Goal: Transaction & Acquisition: Purchase product/service

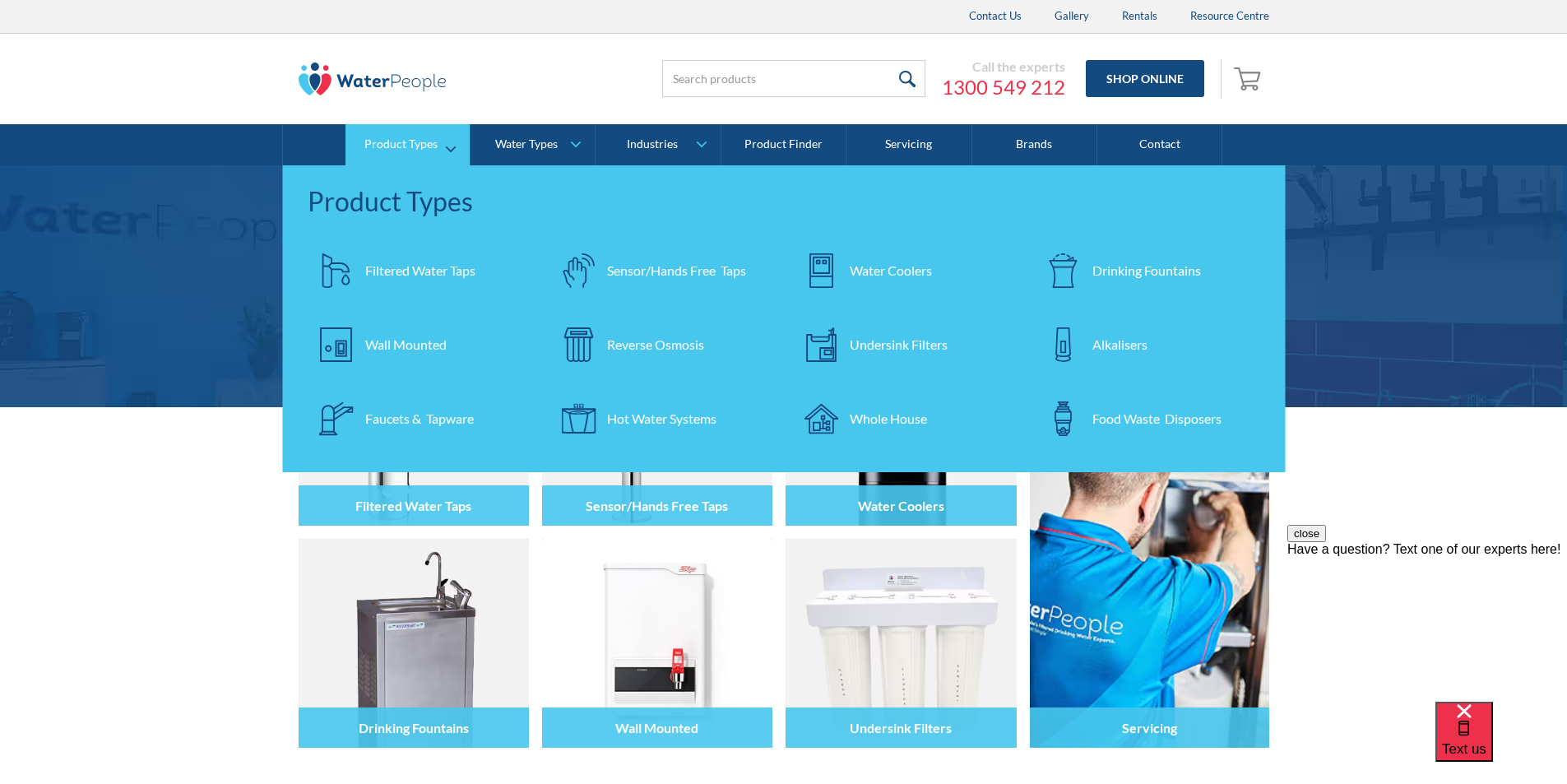
click at [899, 420] on div "Whole House" at bounding box center [888, 419] width 78 height 20
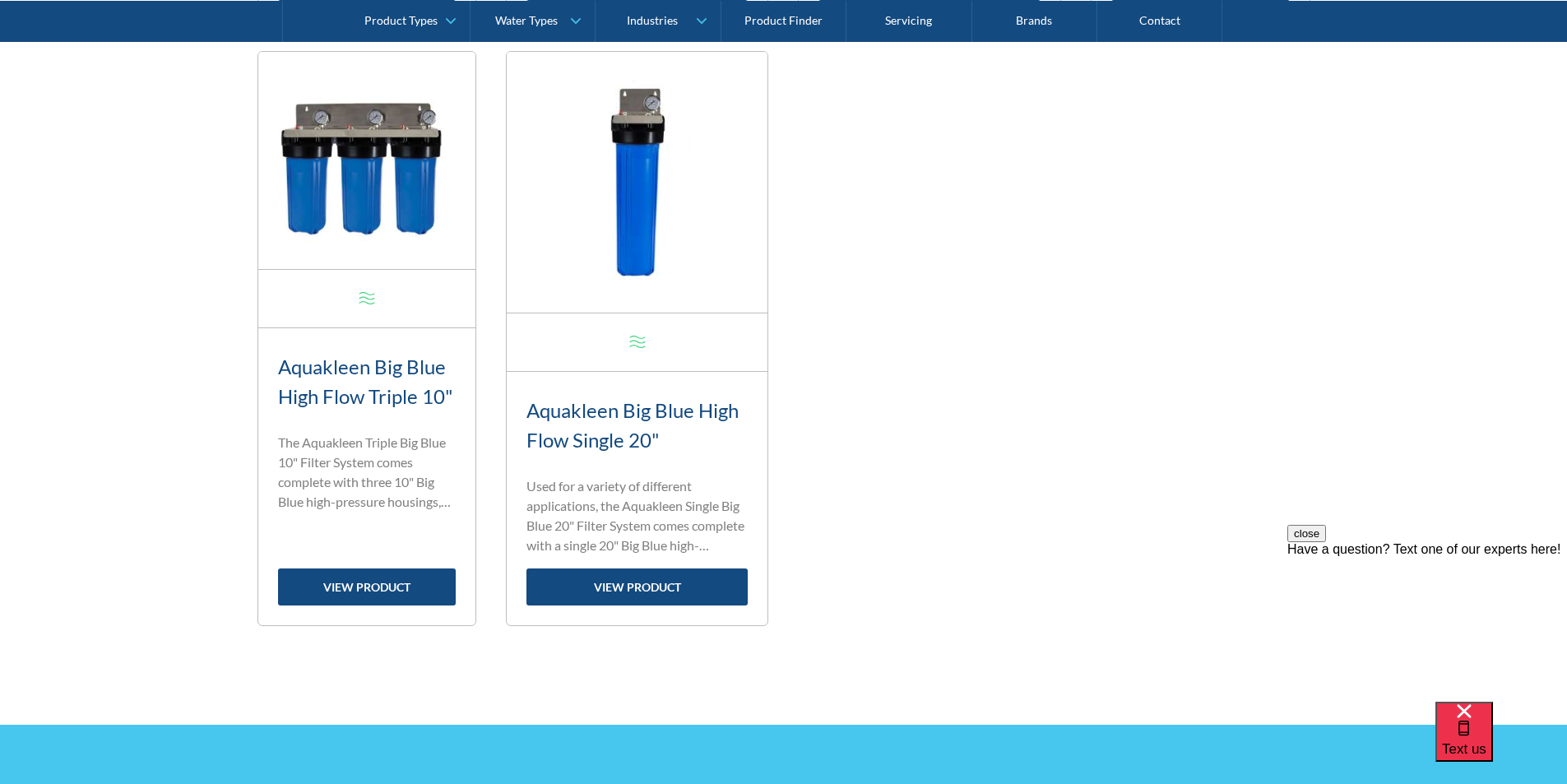
scroll to position [822, 0]
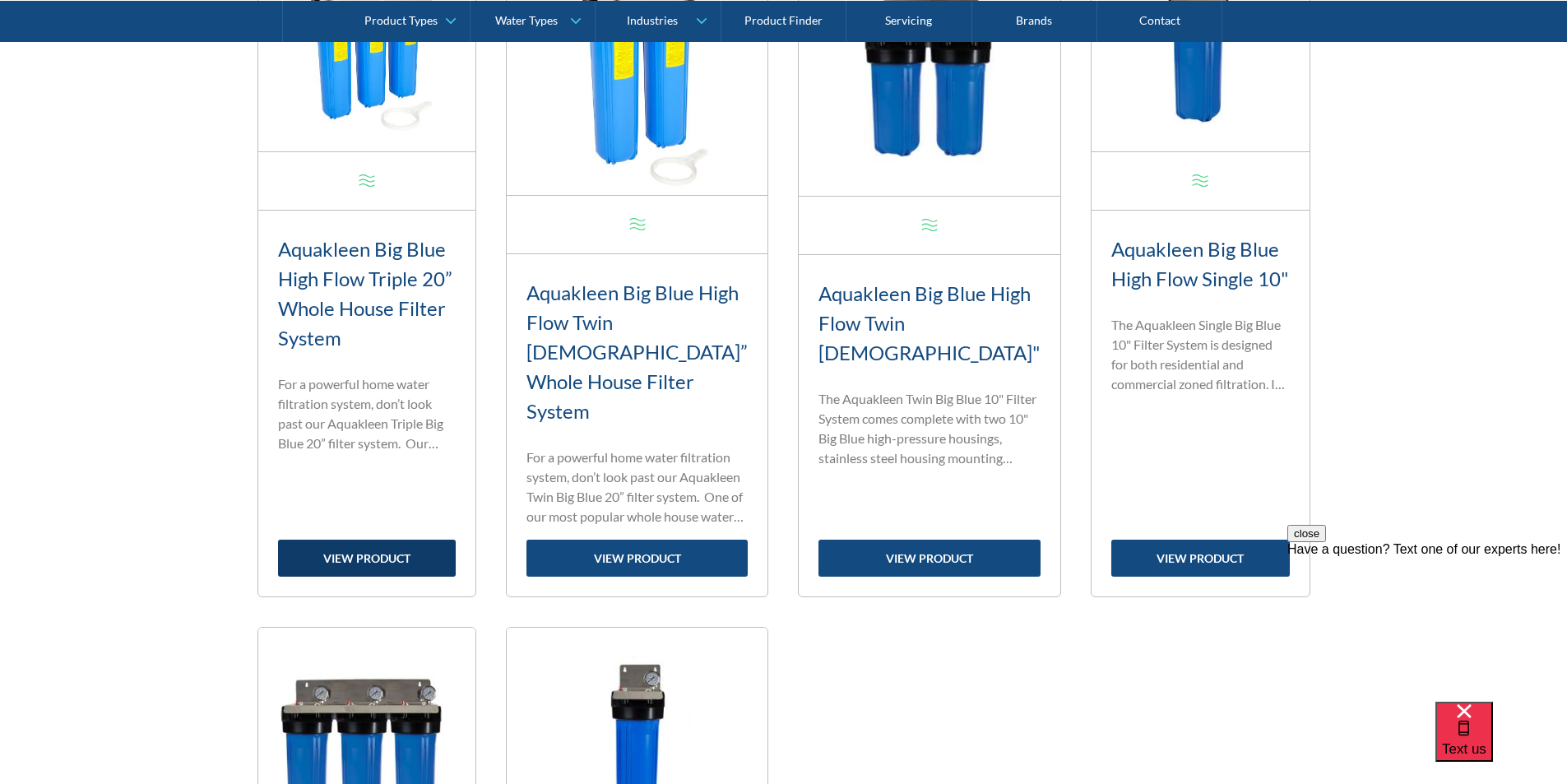
click at [414, 539] on link "view product" at bounding box center [367, 558] width 179 height 37
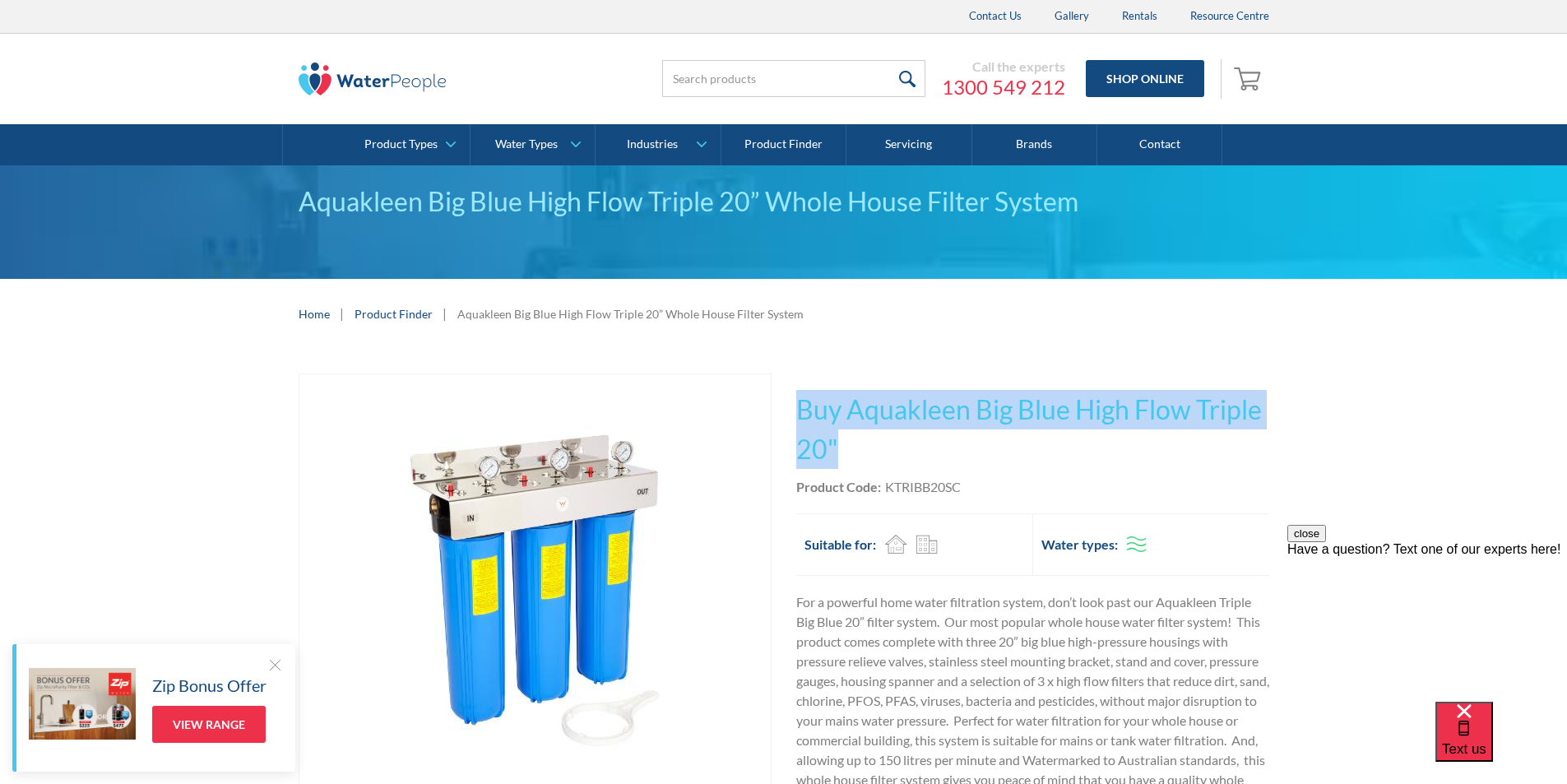
drag, startPoint x: 841, startPoint y: 444, endPoint x: 792, endPoint y: 405, distance: 62.6
copy h1 "Buy Aquakleen Big Blue High Flow Triple 20""
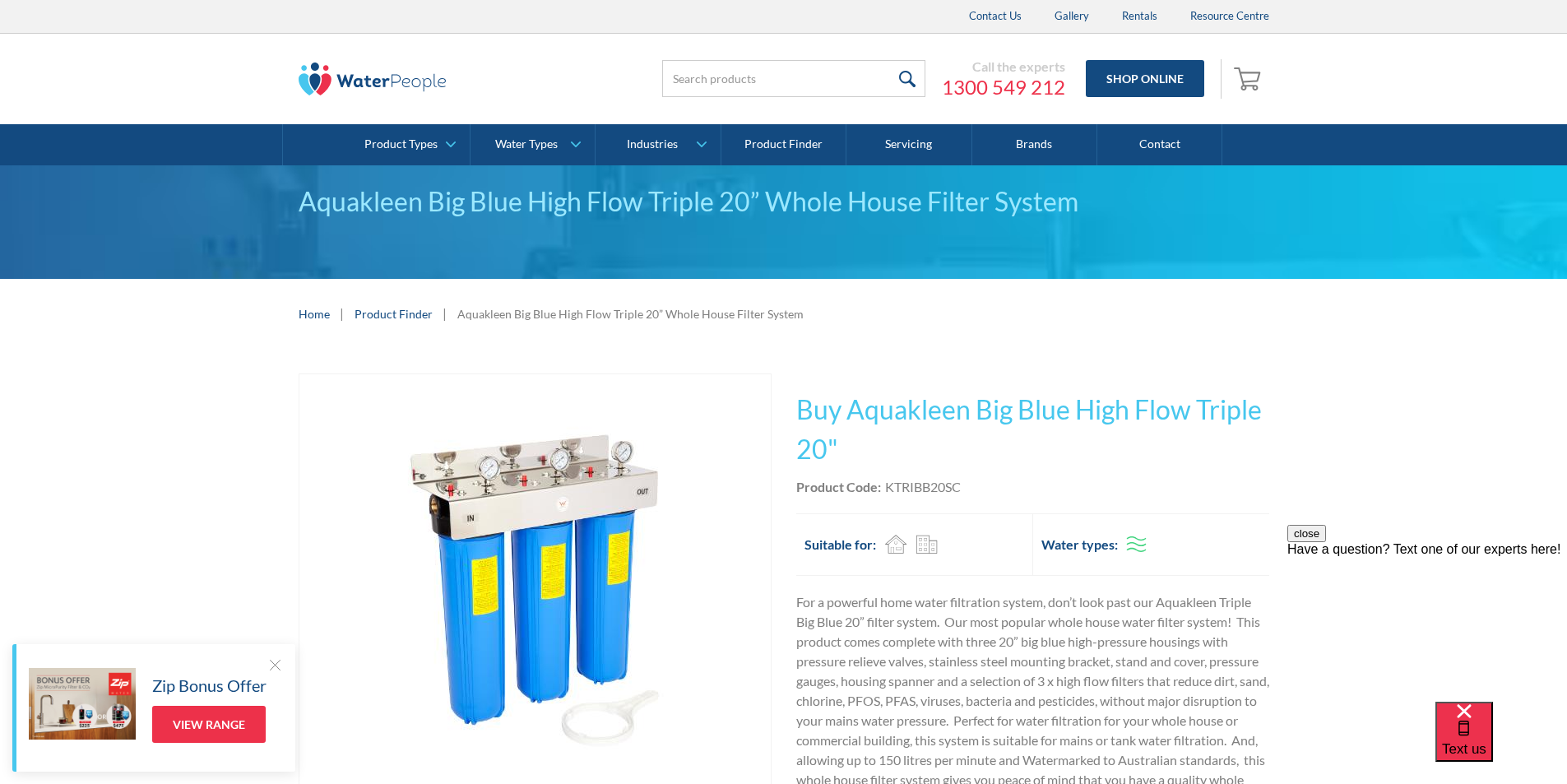
click at [967, 486] on div "Product Code: KTRIBB20SC" at bounding box center [1033, 487] width 473 height 20
drag, startPoint x: 969, startPoint y: 484, endPoint x: 888, endPoint y: 485, distance: 81.0
click at [888, 485] on div "Product Code: KTRIBB20SC" at bounding box center [1033, 487] width 473 height 20
copy div "KTRIBB20SC"
